Goal: Information Seeking & Learning: Learn about a topic

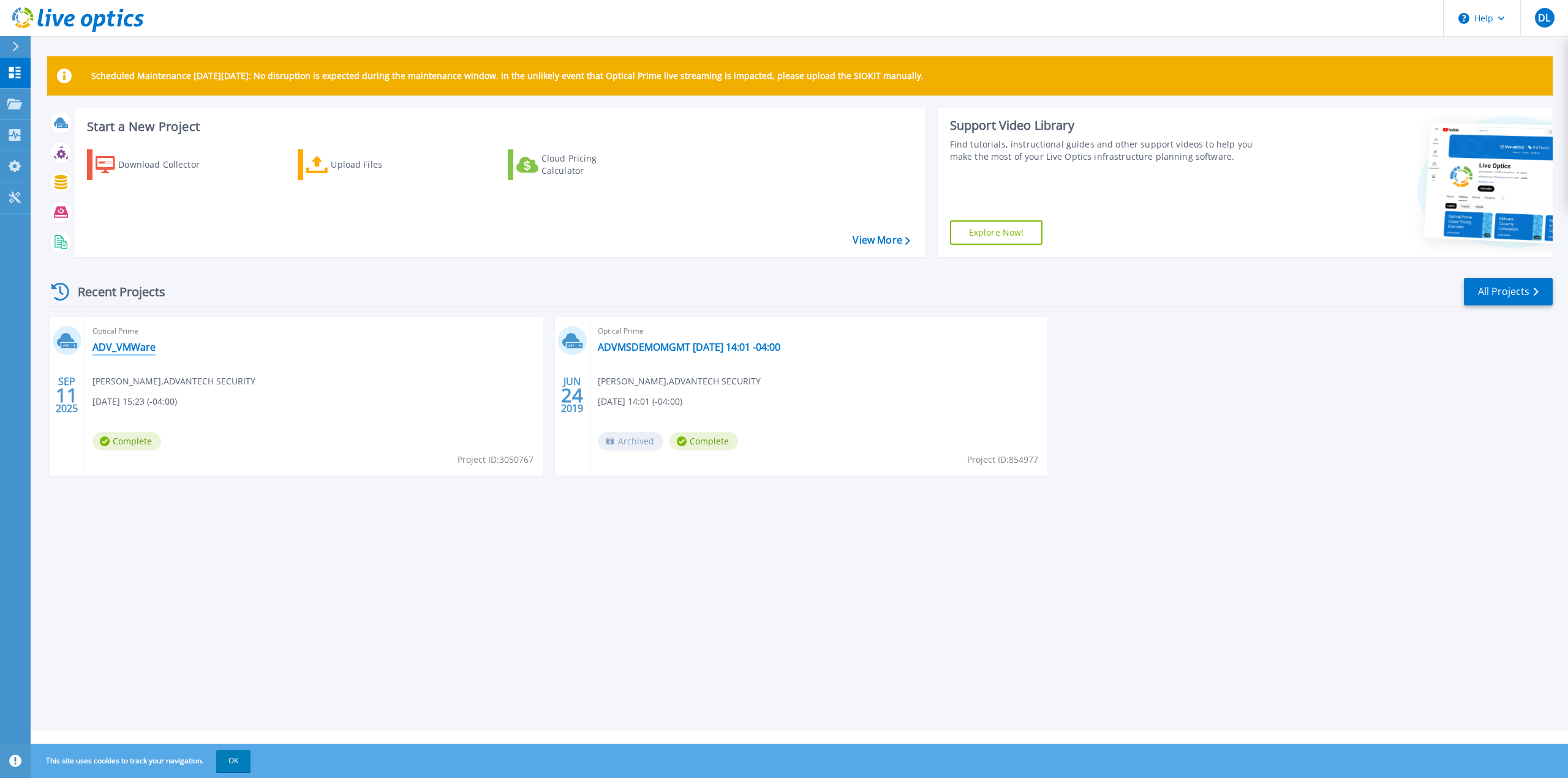
click at [133, 344] on link "ADV_VMWare" at bounding box center [123, 347] width 63 height 12
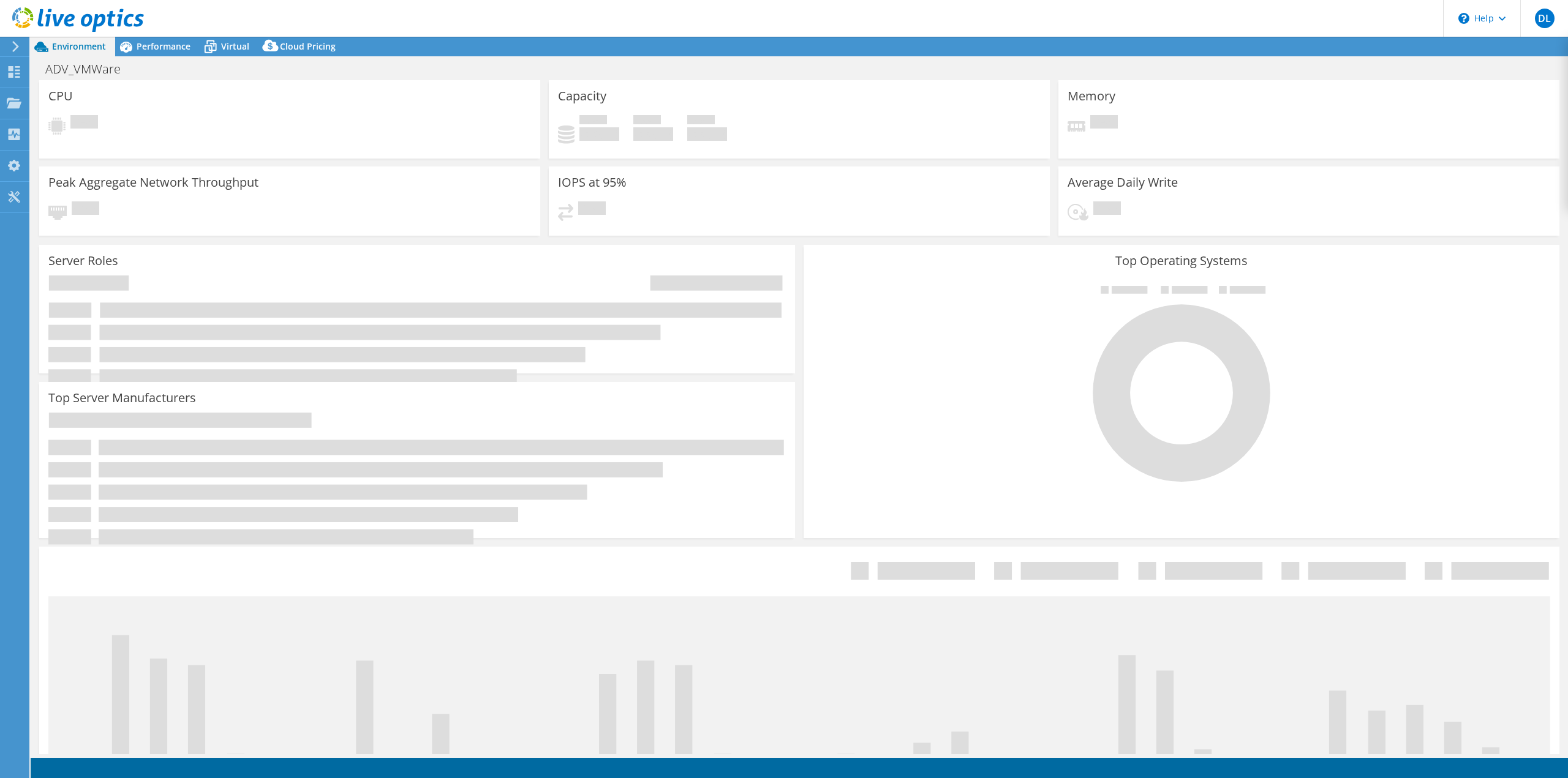
select select "USD"
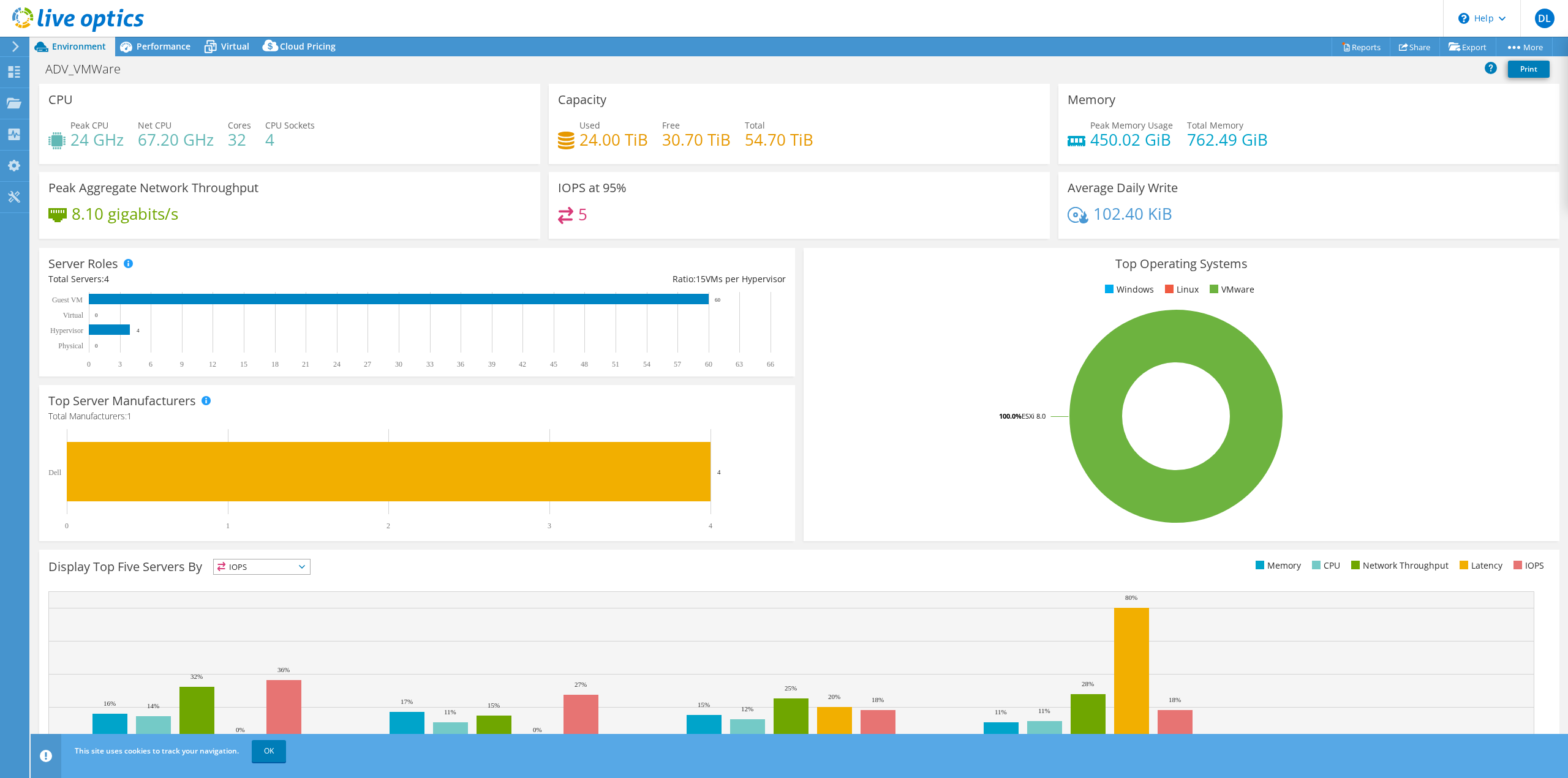
scroll to position [39, 0]
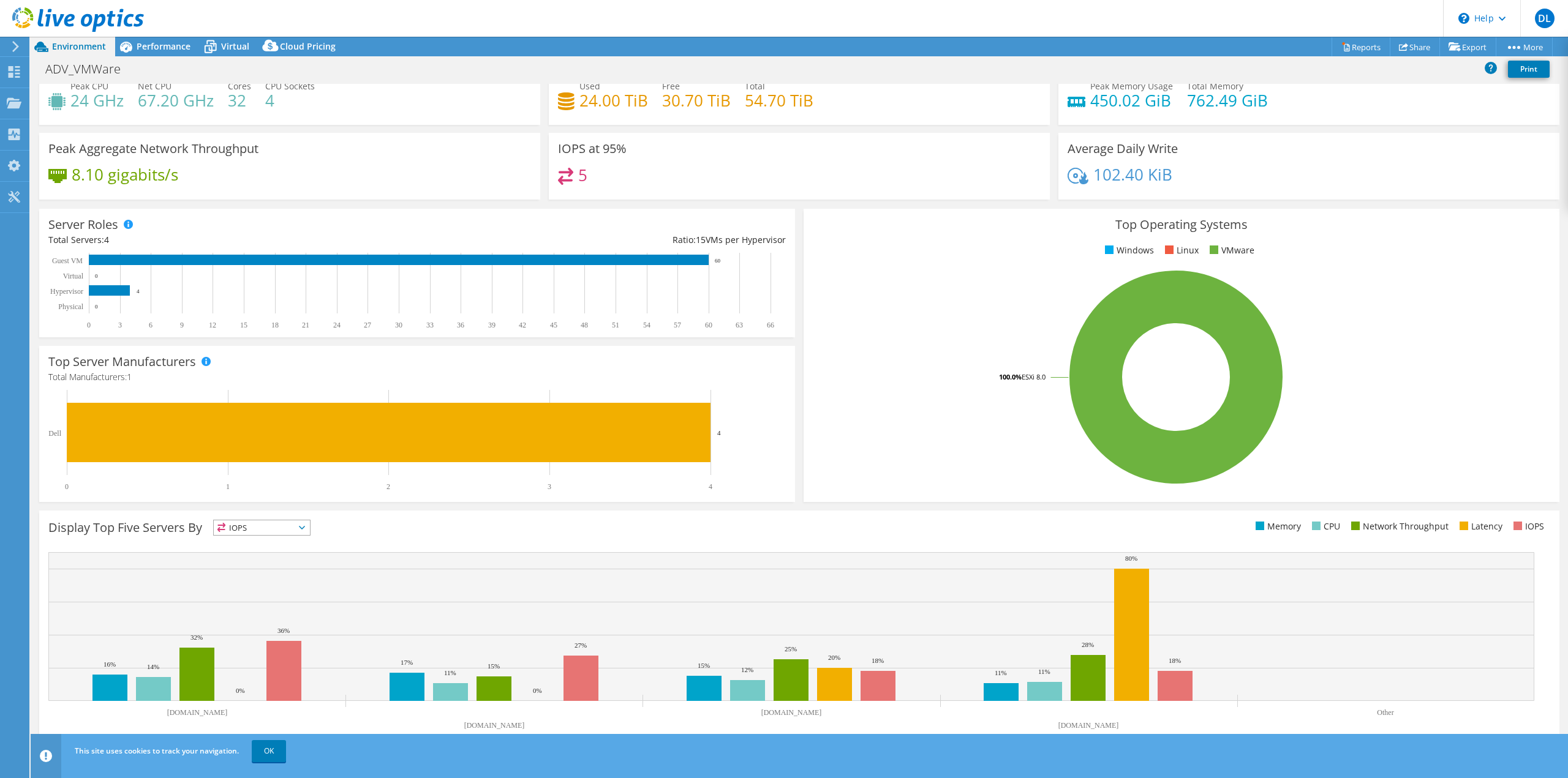
drag, startPoint x: 271, startPoint y: 753, endPoint x: 314, endPoint y: 742, distance: 44.4
click at [271, 753] on link "OK" at bounding box center [269, 751] width 34 height 22
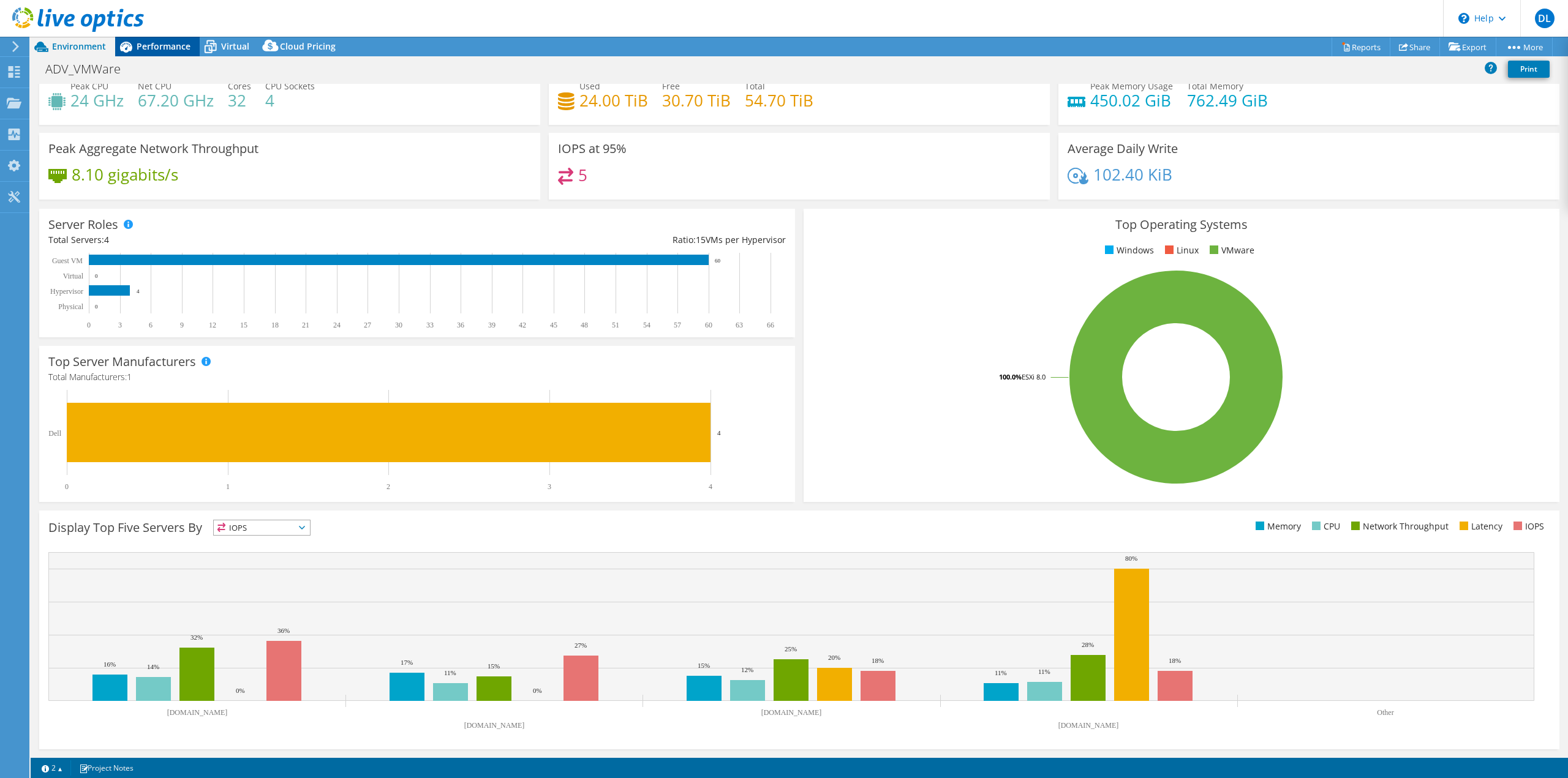
click at [157, 45] on span "Performance" at bounding box center [163, 46] width 54 height 12
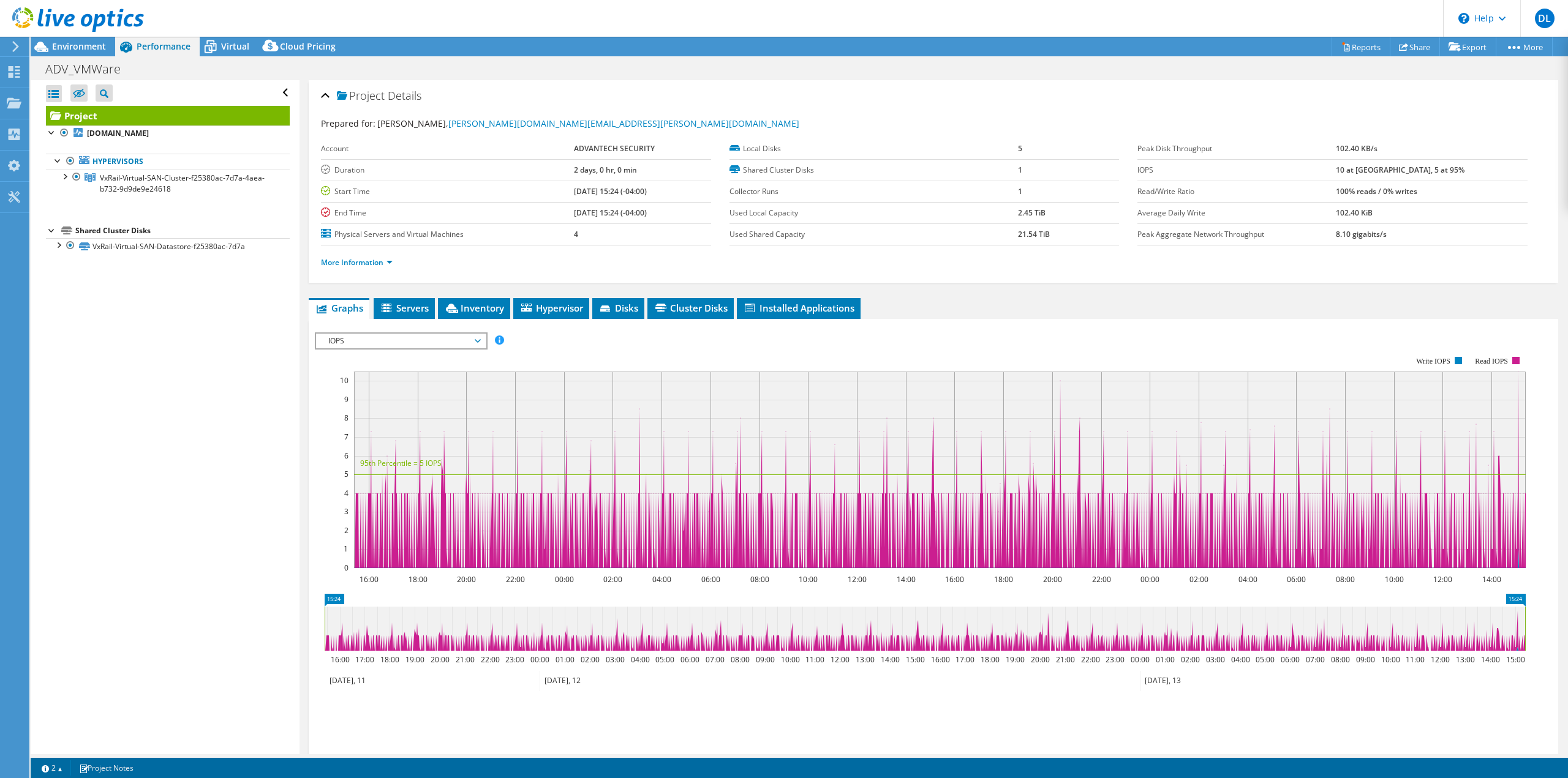
scroll to position [0, 0]
click at [398, 309] on span "Servers" at bounding box center [404, 308] width 49 height 12
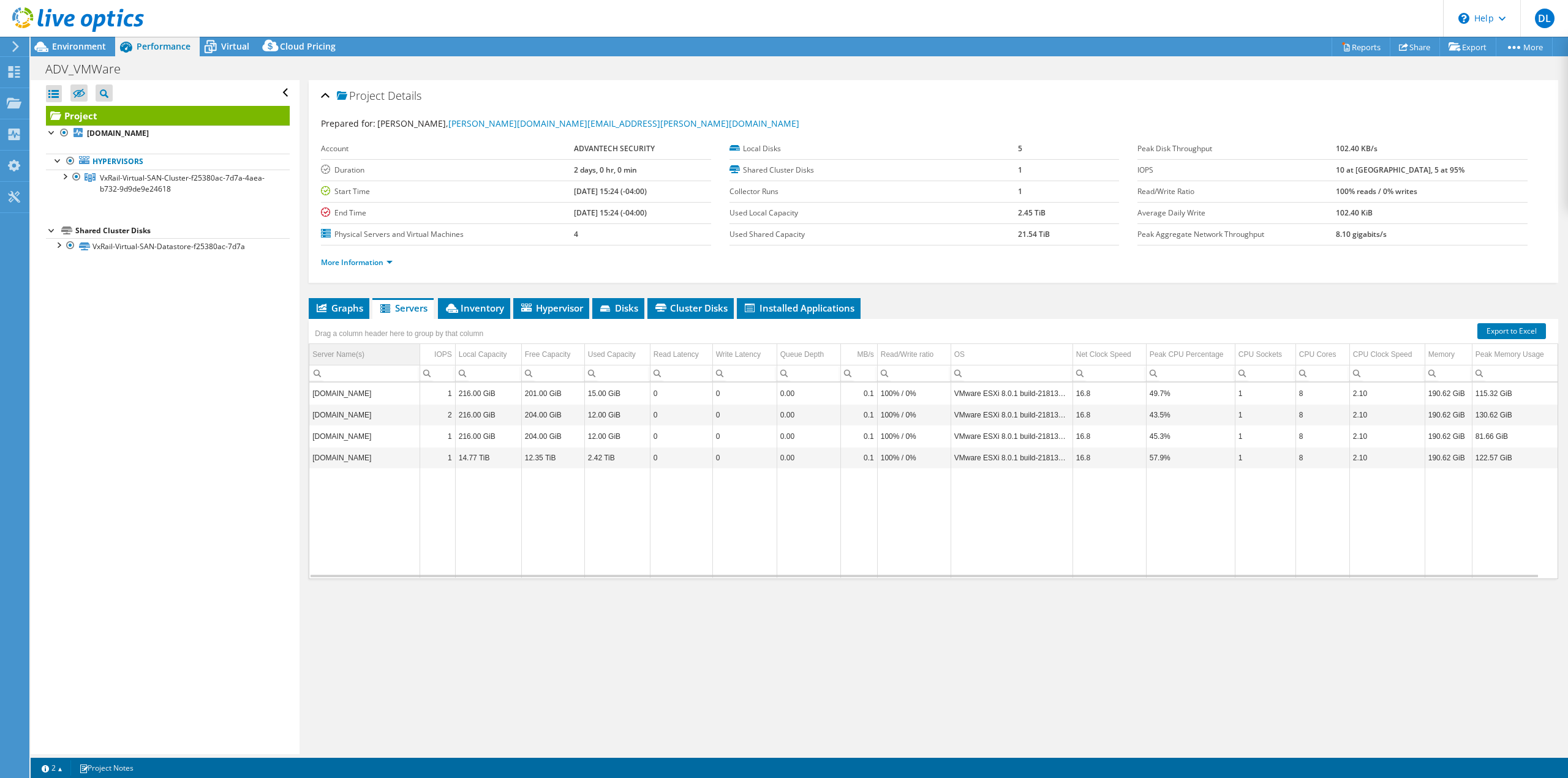
click at [331, 357] on div "Server Name(s)" at bounding box center [338, 354] width 52 height 15
click at [474, 309] on span "Inventory" at bounding box center [474, 308] width 60 height 12
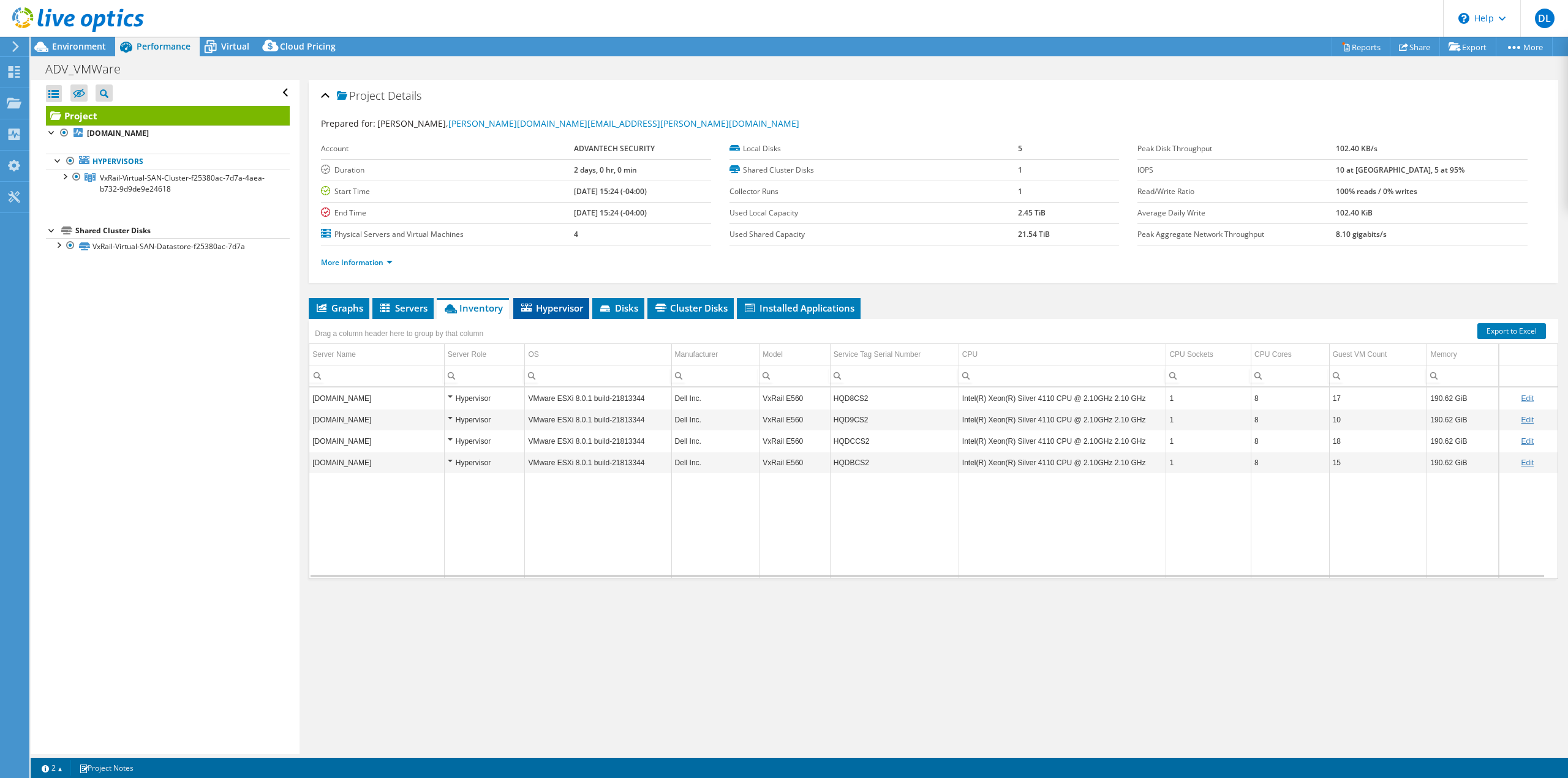
click at [540, 306] on span "Hypervisor" at bounding box center [552, 308] width 64 height 12
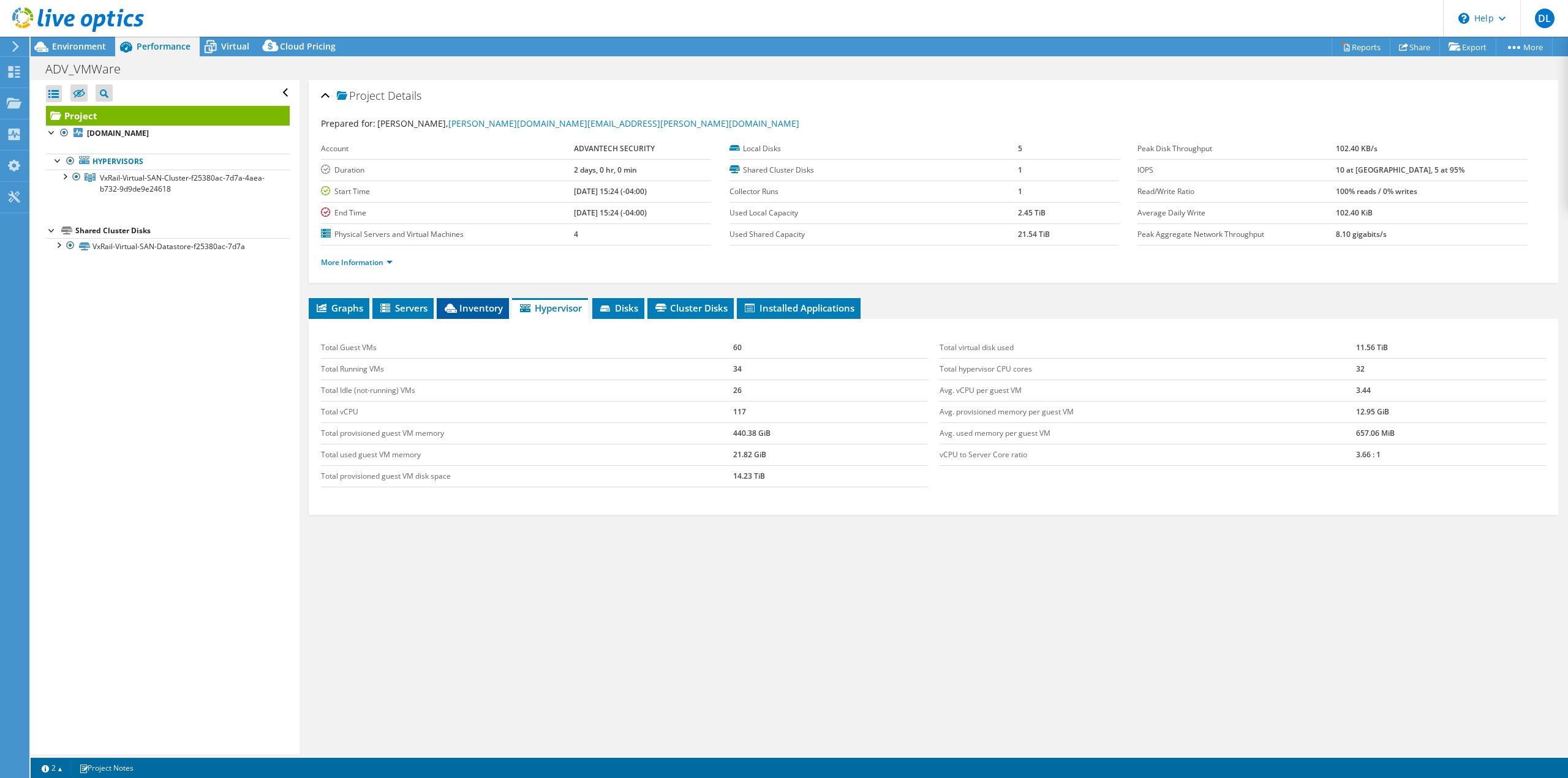
click at [453, 300] on li "Inventory" at bounding box center [473, 308] width 72 height 21
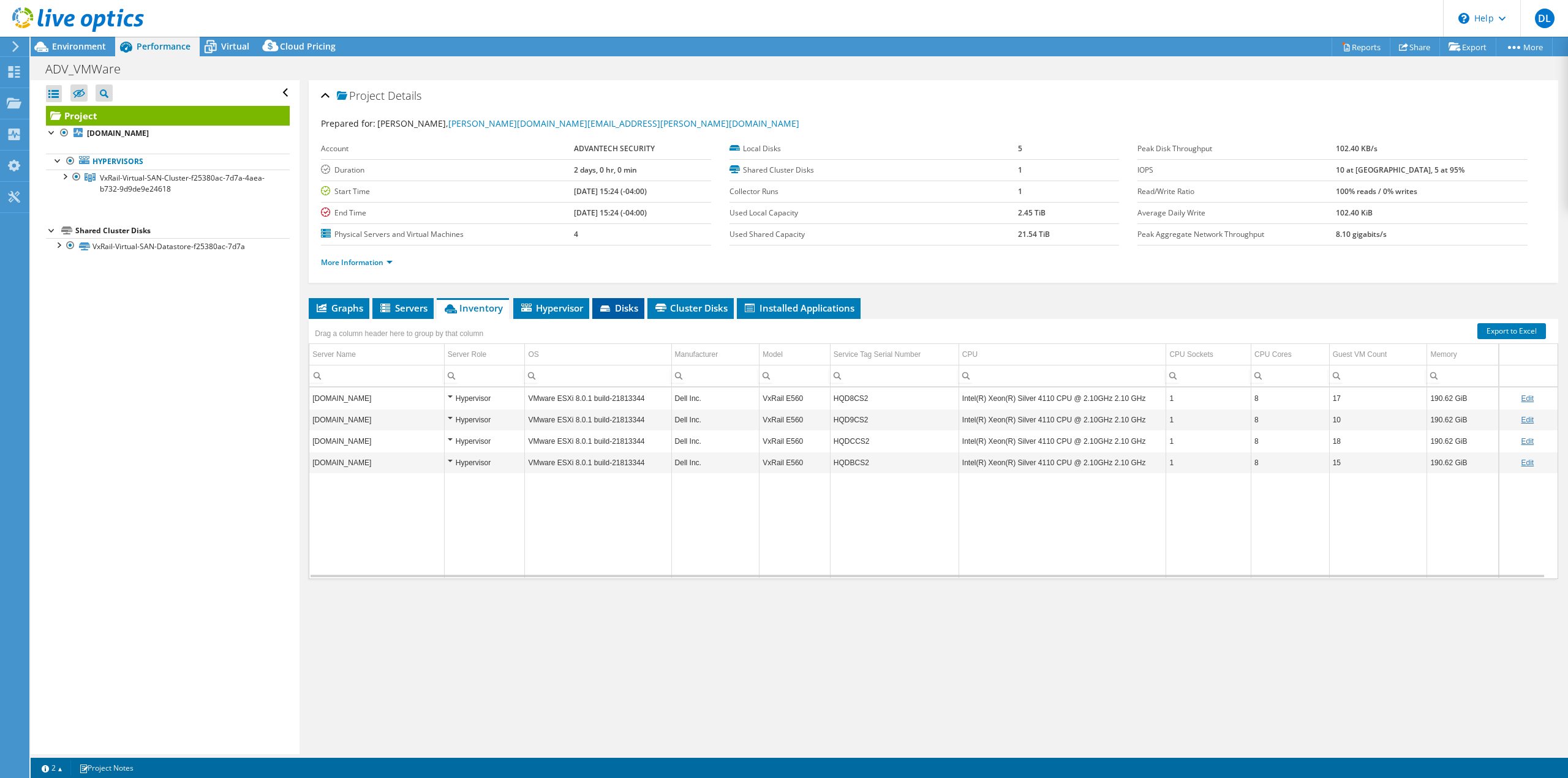
click at [626, 309] on span "Disks" at bounding box center [618, 308] width 40 height 12
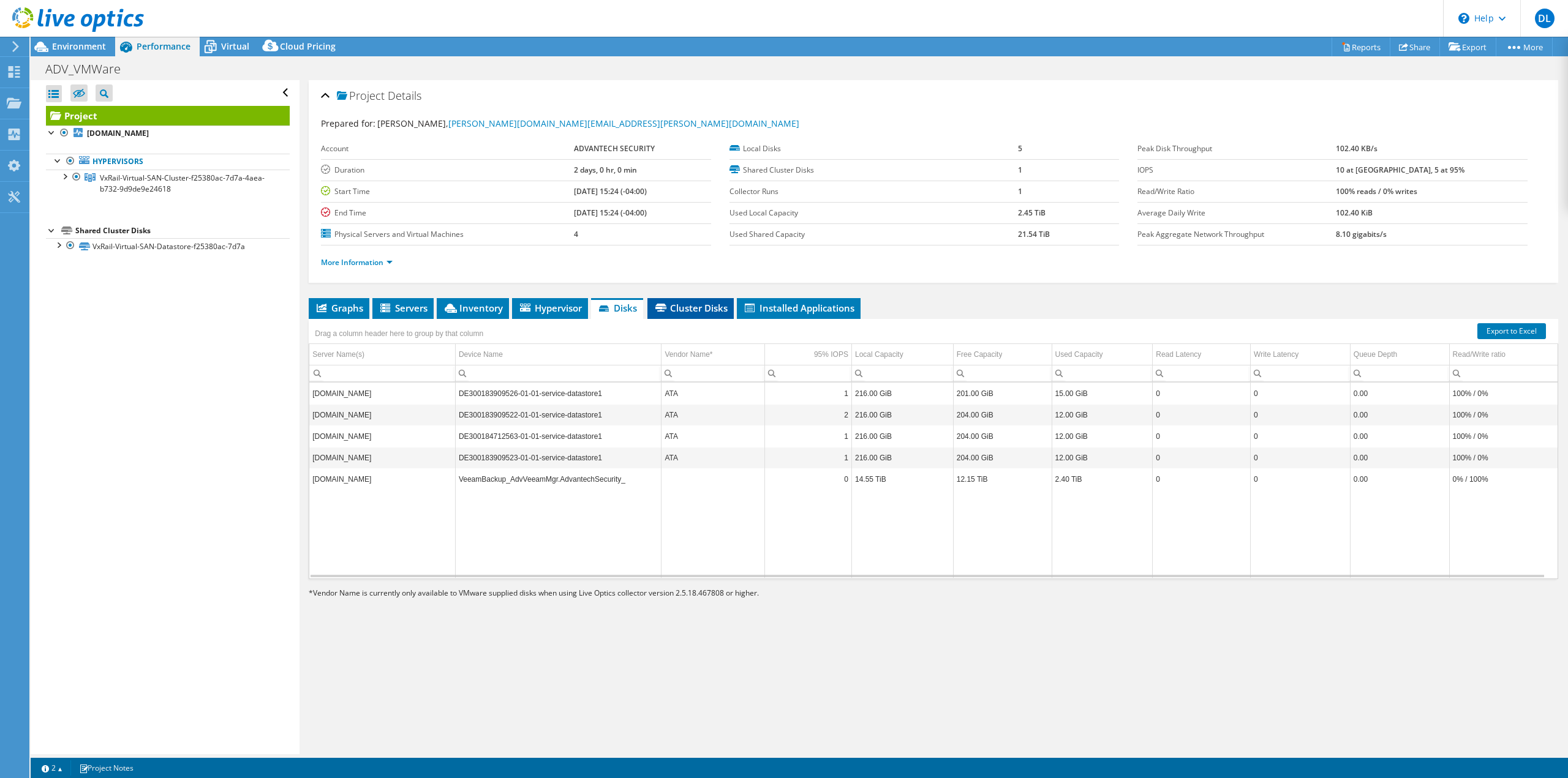
click at [686, 305] on span "Cluster Disks" at bounding box center [691, 308] width 74 height 12
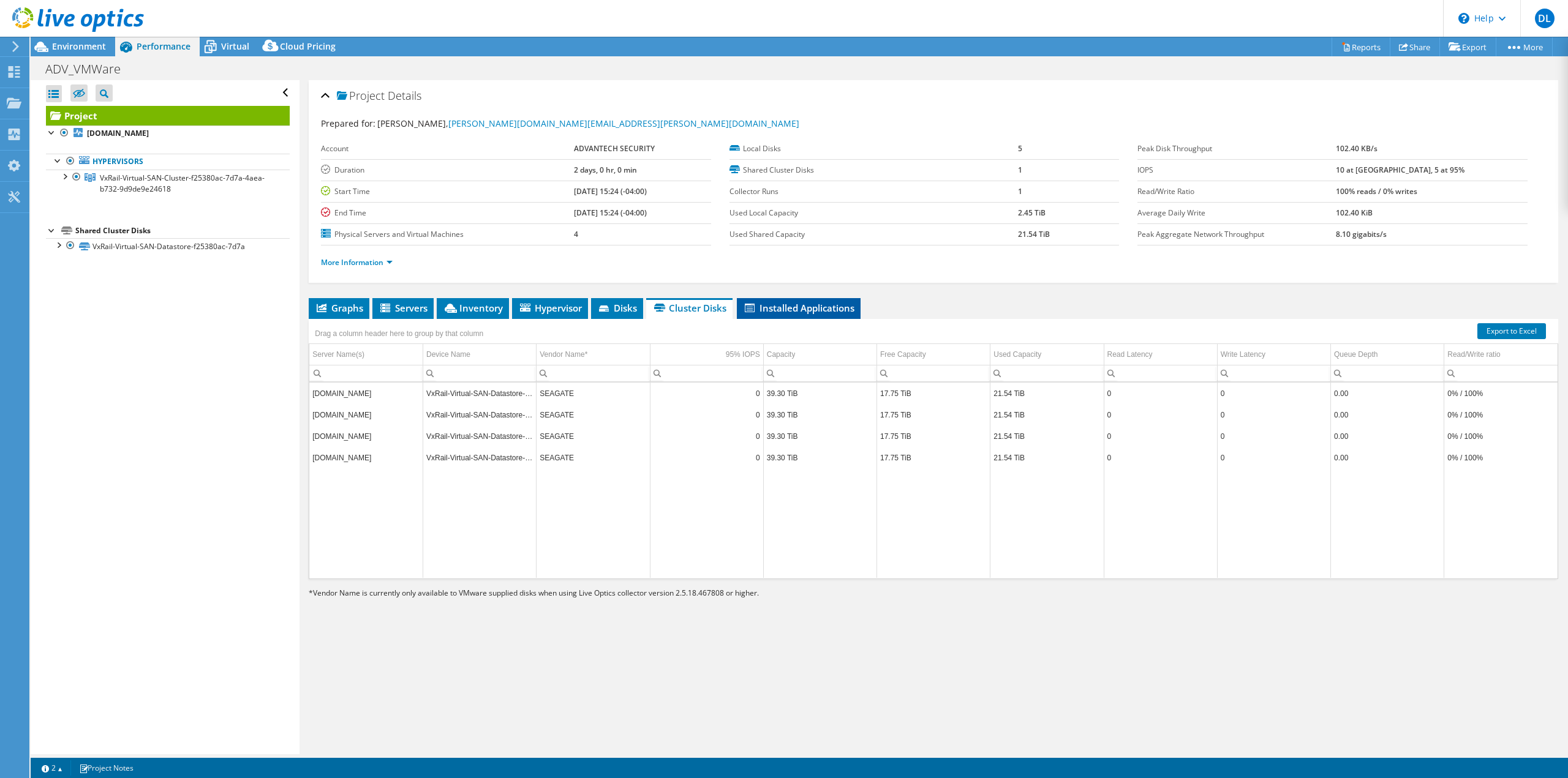
click at [805, 311] on span "Installed Applications" at bounding box center [798, 308] width 112 height 12
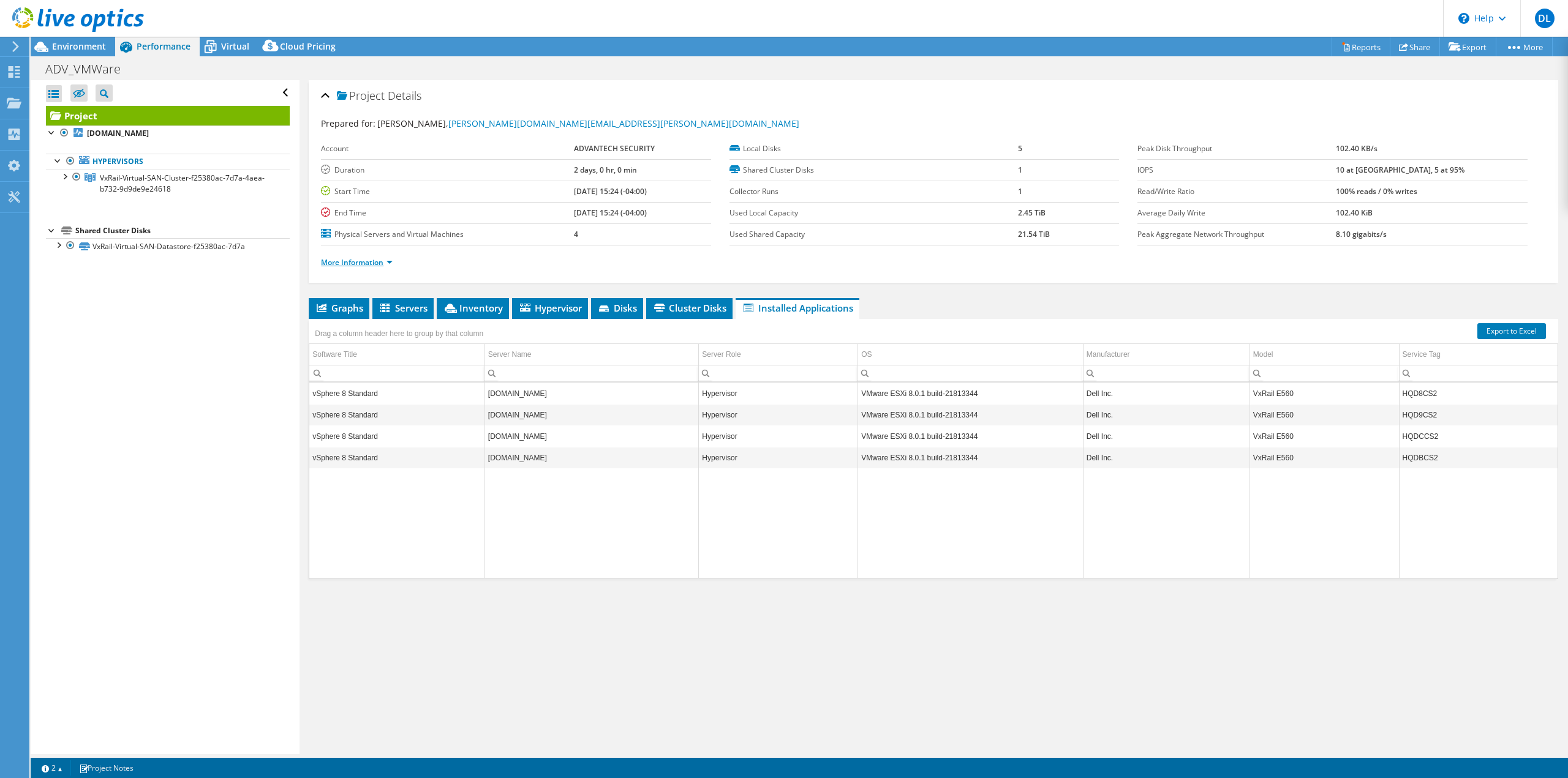
click at [355, 265] on link "More Information" at bounding box center [356, 262] width 72 height 11
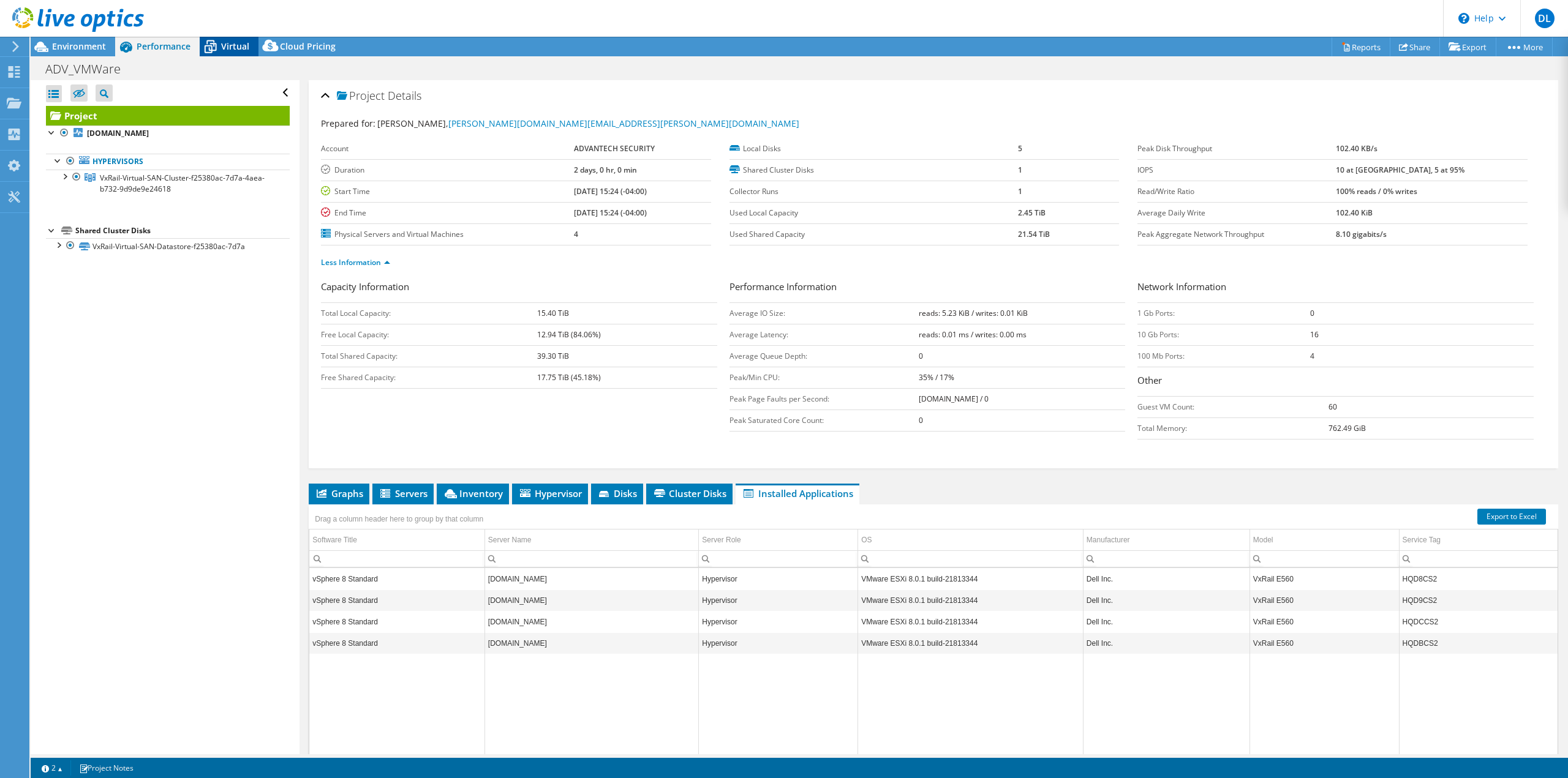
click at [219, 46] on icon at bounding box center [210, 47] width 21 height 21
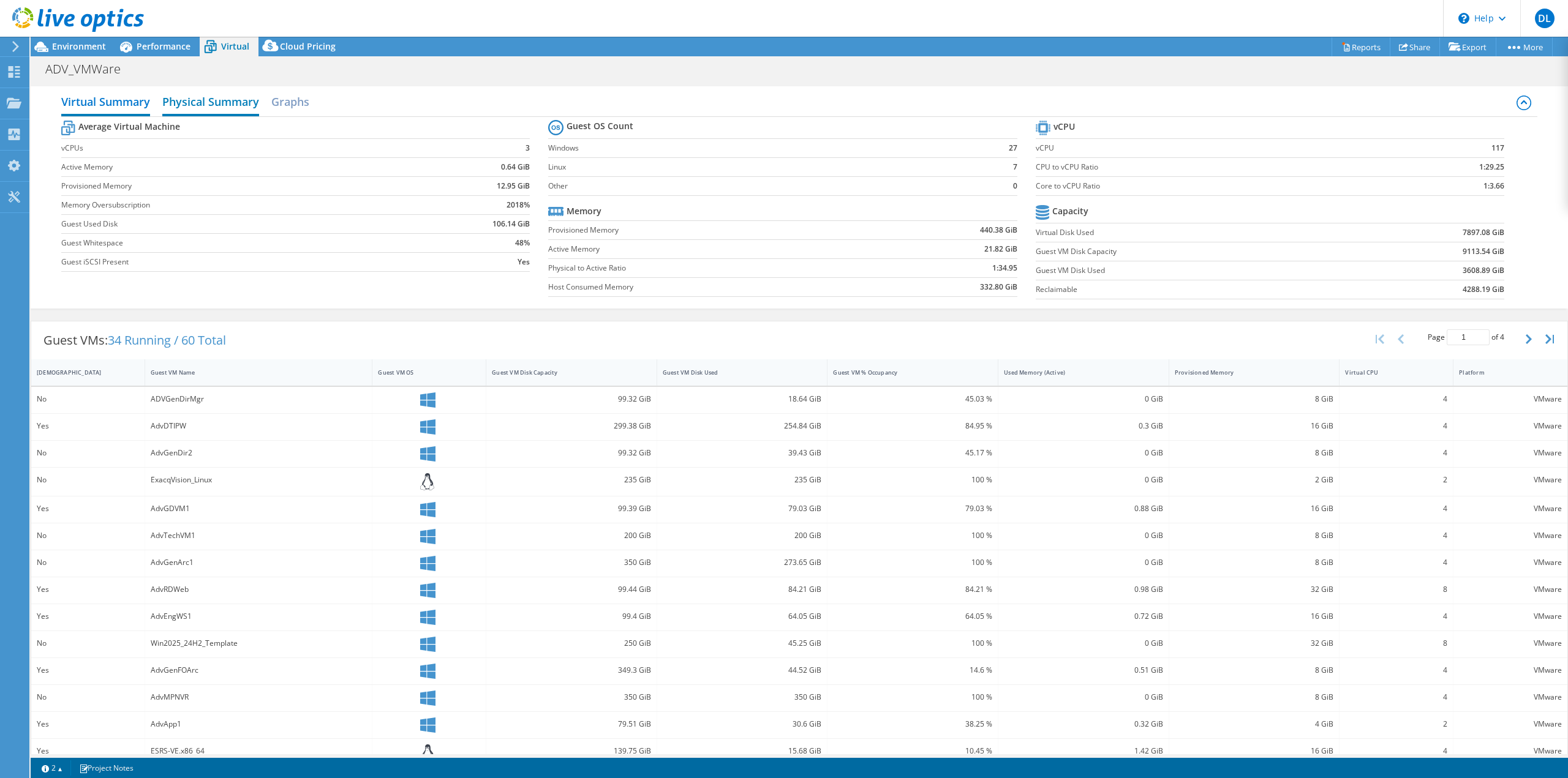
click at [204, 105] on h2 "Physical Summary" at bounding box center [210, 103] width 97 height 27
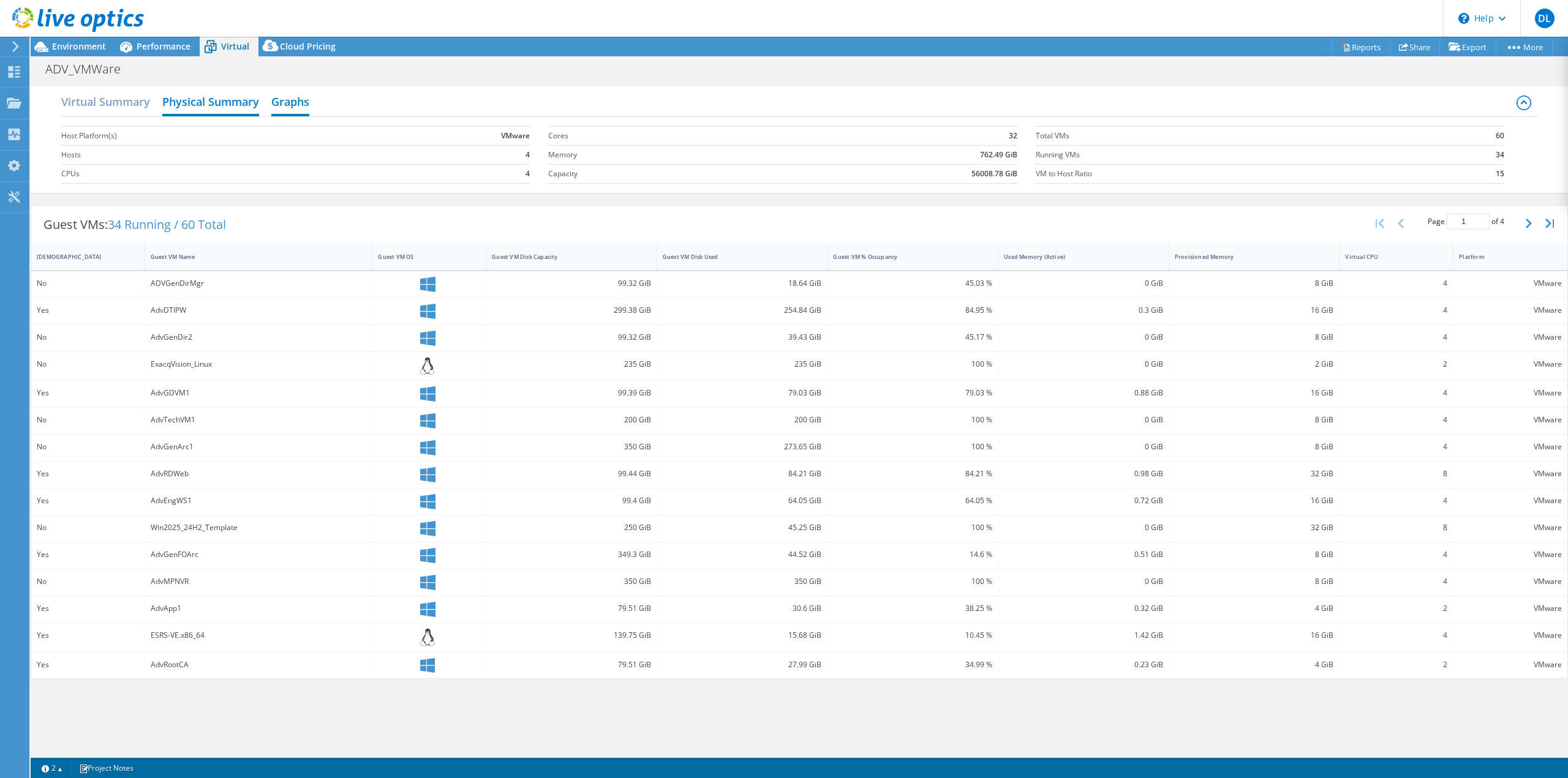
click at [294, 97] on h2 "Graphs" at bounding box center [290, 103] width 38 height 27
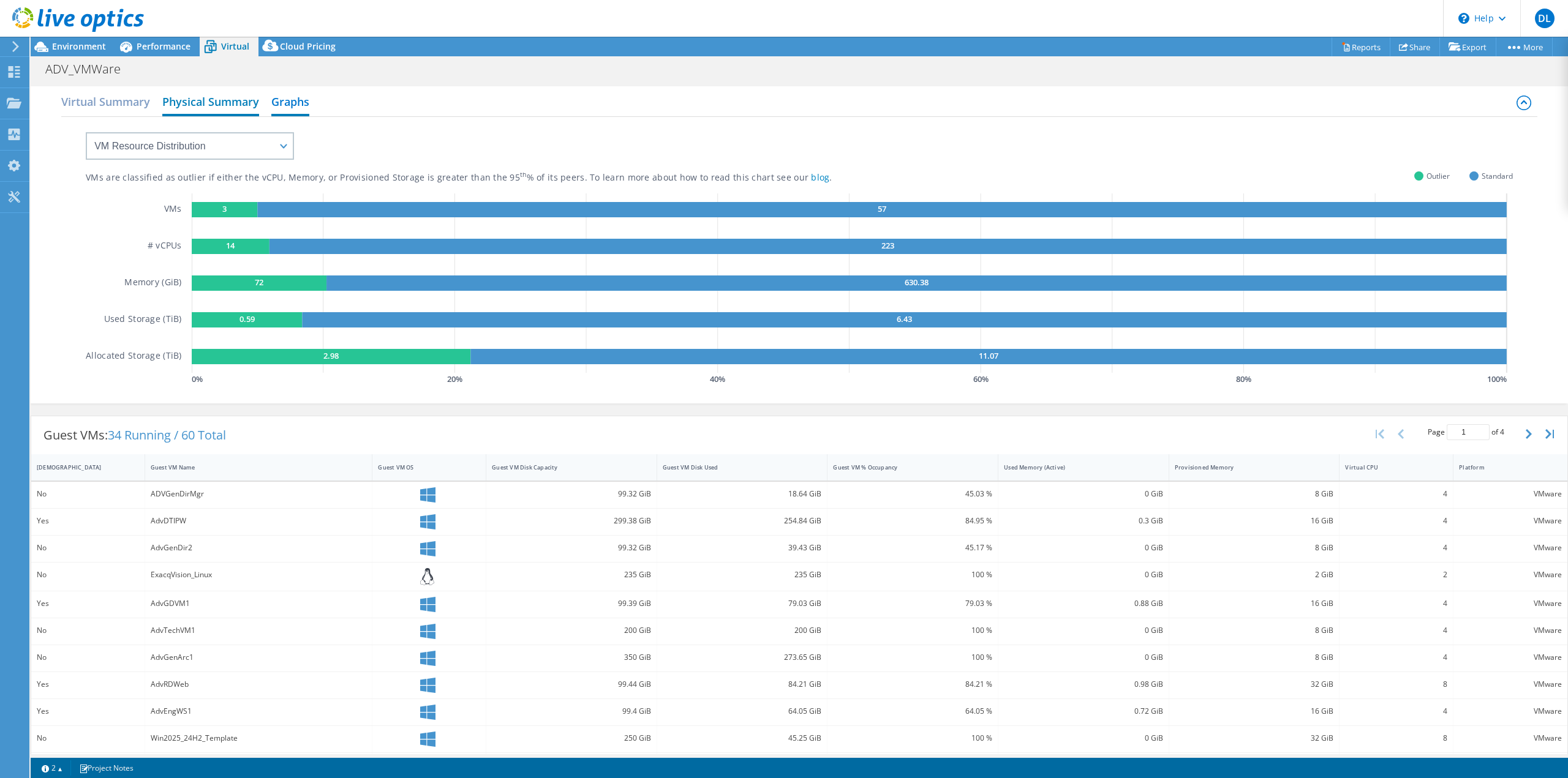
click at [192, 107] on h2 "Physical Summary" at bounding box center [210, 103] width 97 height 27
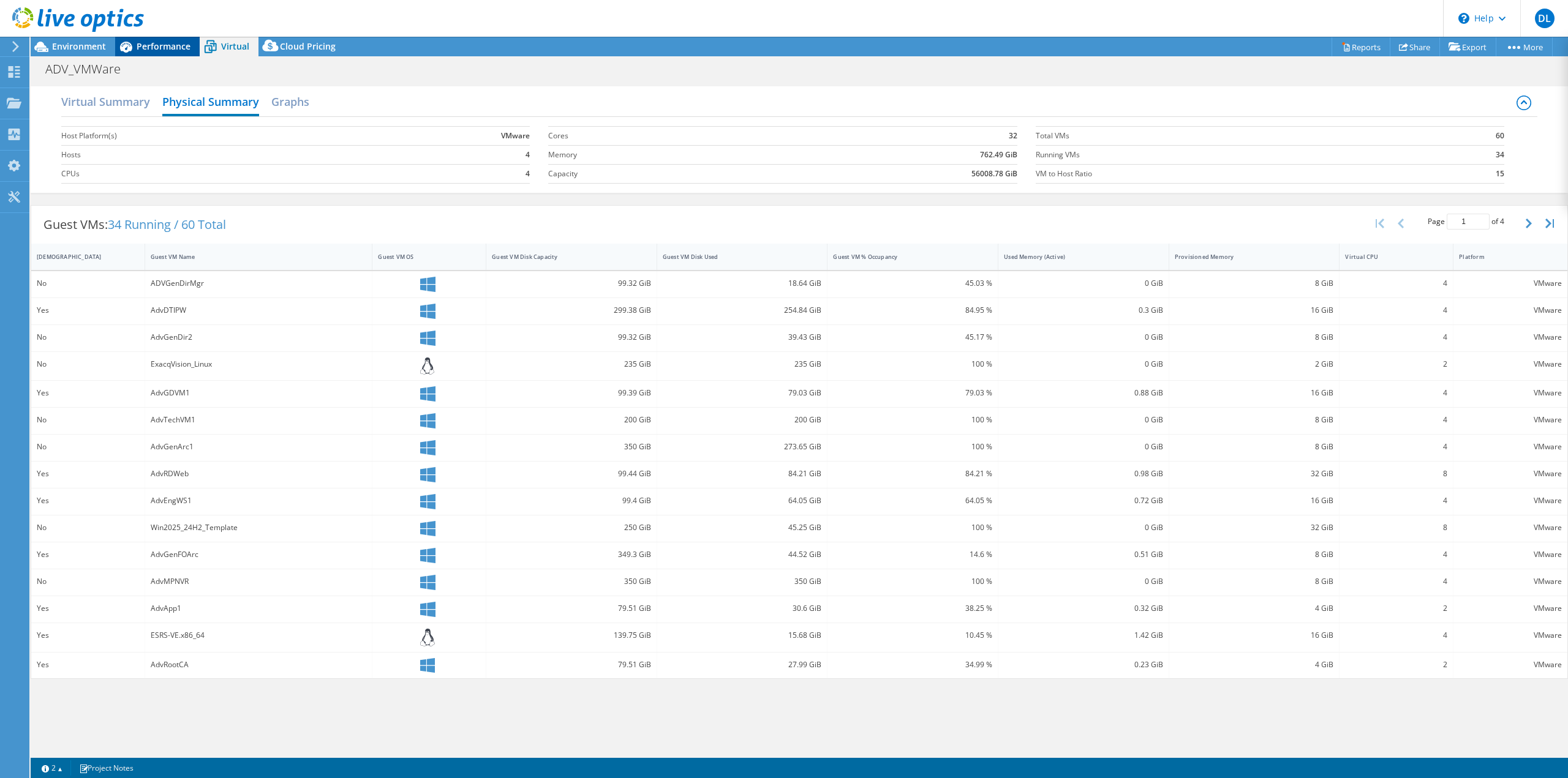
click at [161, 50] on span "Performance" at bounding box center [163, 46] width 54 height 12
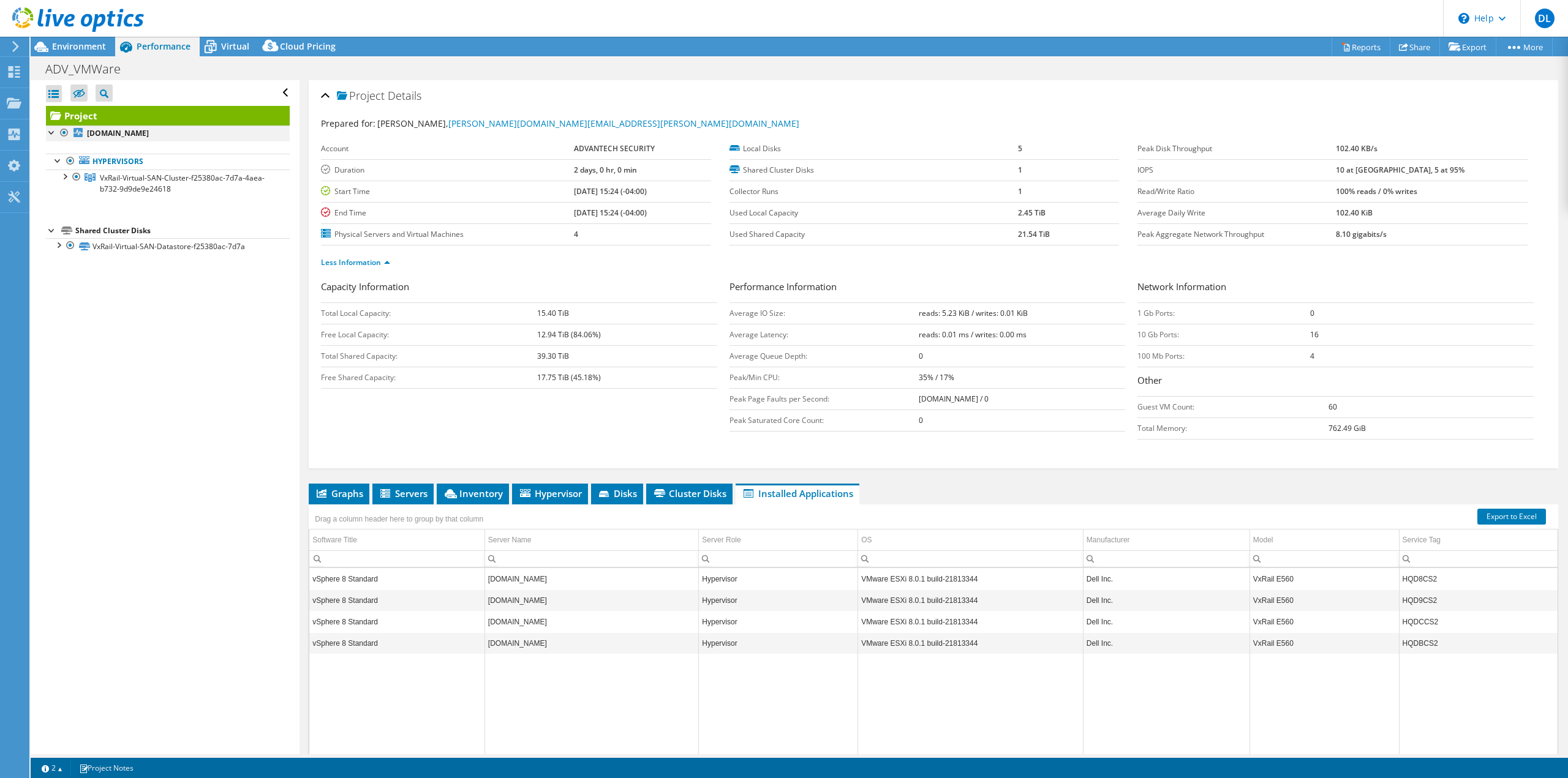
click at [52, 135] on div at bounding box center [52, 131] width 12 height 12
click at [60, 135] on div at bounding box center [64, 133] width 12 height 15
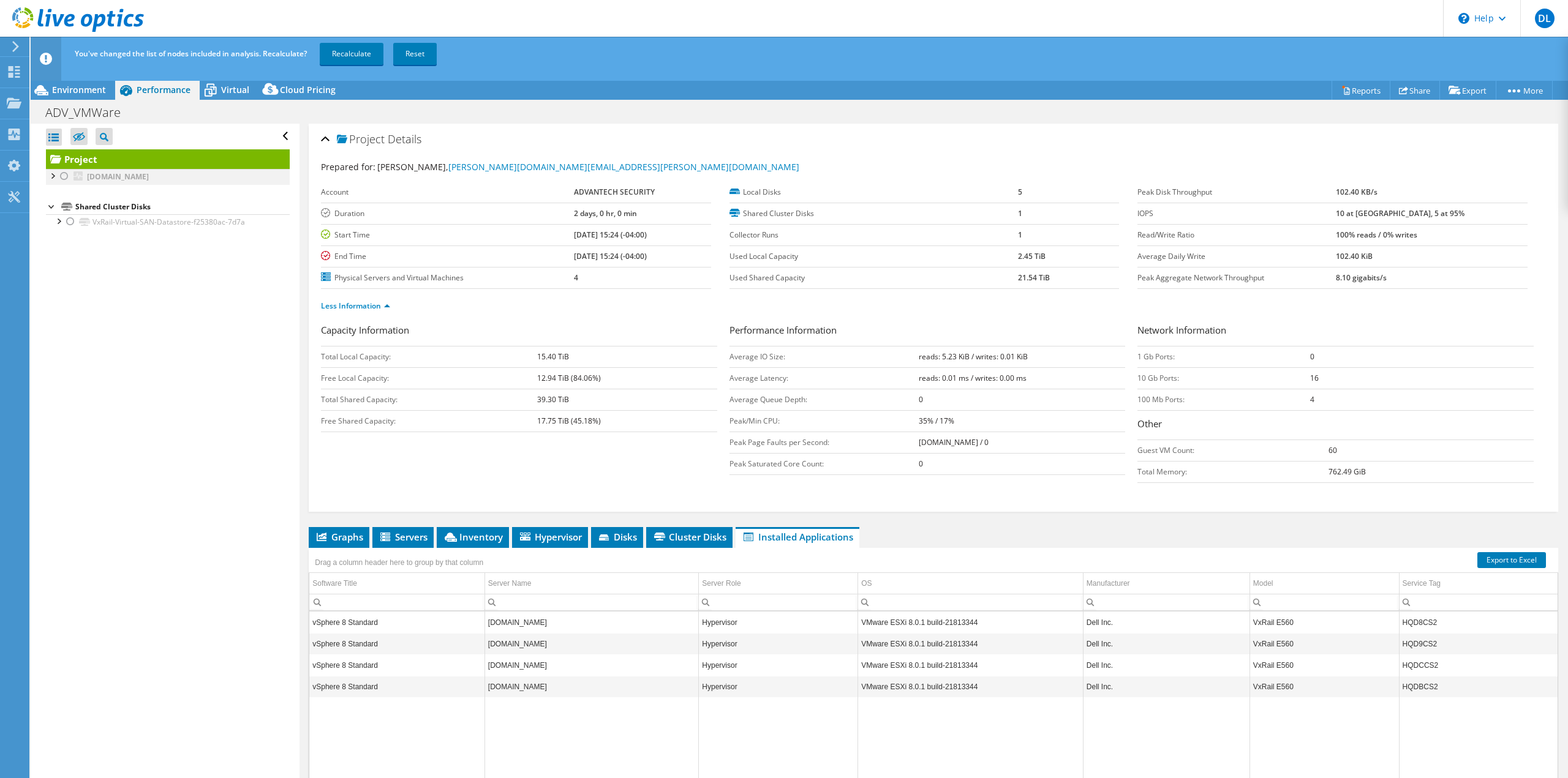
click at [54, 174] on div at bounding box center [52, 175] width 12 height 12
click at [56, 288] on div at bounding box center [59, 288] width 12 height 12
click at [614, 543] on li "Disks" at bounding box center [618, 537] width 52 height 21
